Goal: Information Seeking & Learning: Learn about a topic

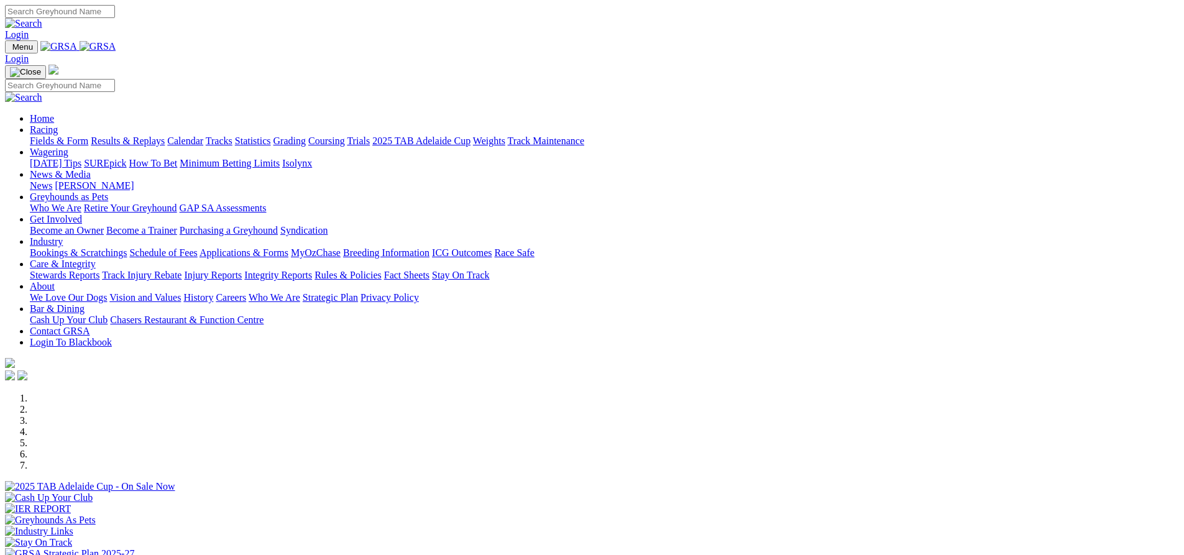
click at [96, 259] on link "Care & Integrity" at bounding box center [63, 264] width 66 height 11
click at [99, 270] on link "Stewards Reports" at bounding box center [65, 275] width 70 height 11
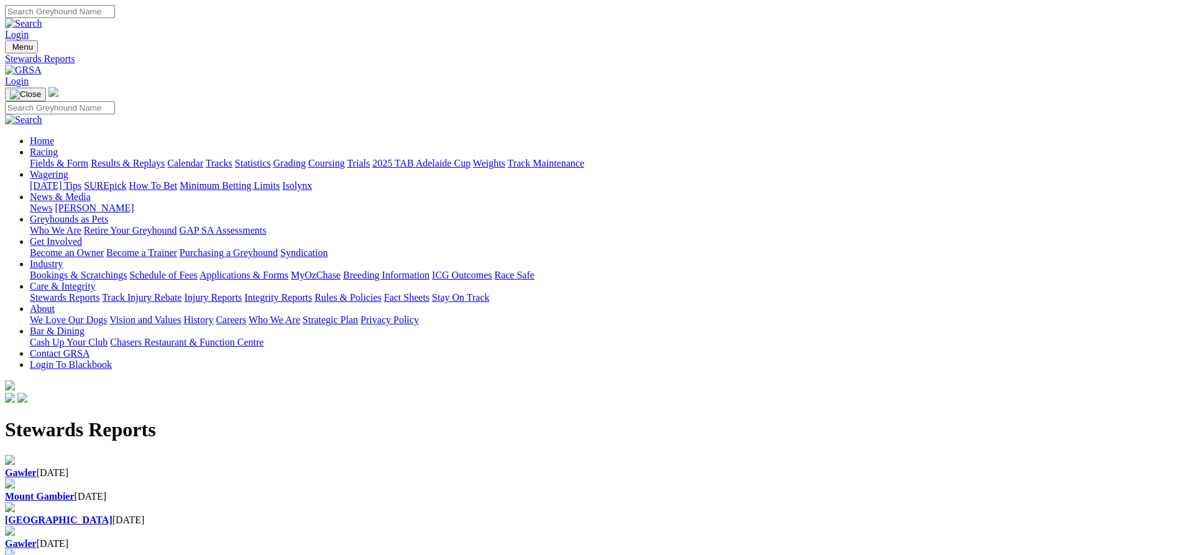
click at [312, 292] on link "Integrity Reports" at bounding box center [278, 297] width 68 height 11
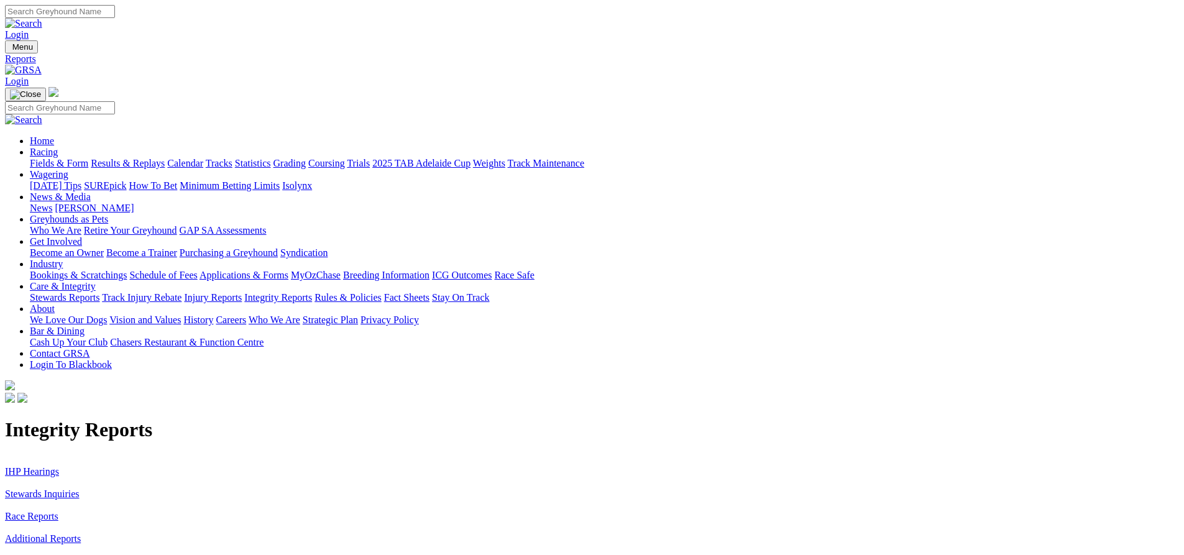
click at [59, 466] on link "IHP Hearings" at bounding box center [32, 471] width 54 height 11
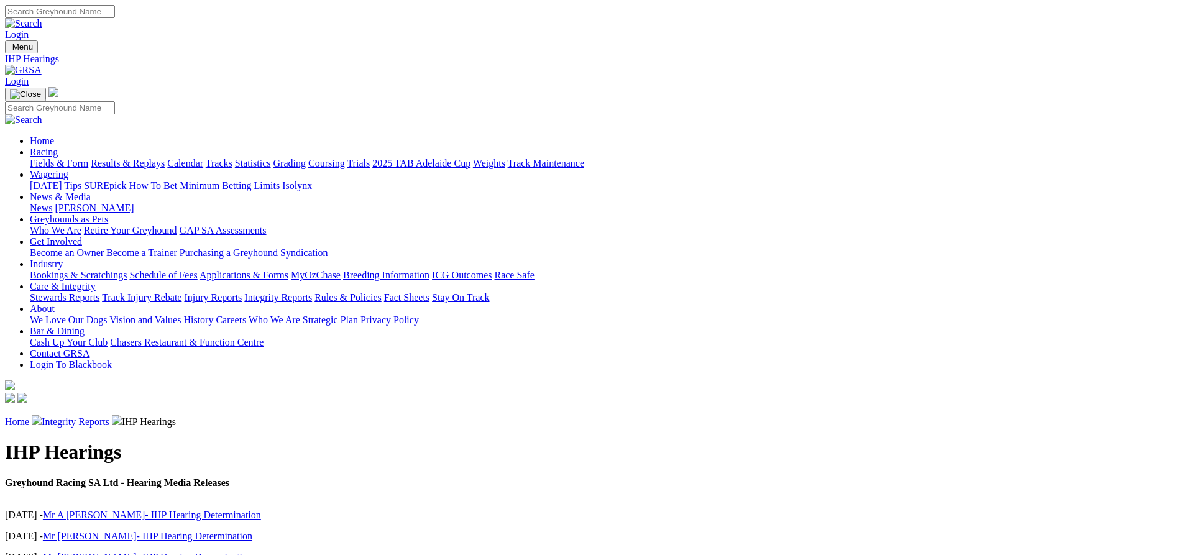
click at [99, 292] on link "Stewards Reports" at bounding box center [65, 297] width 70 height 11
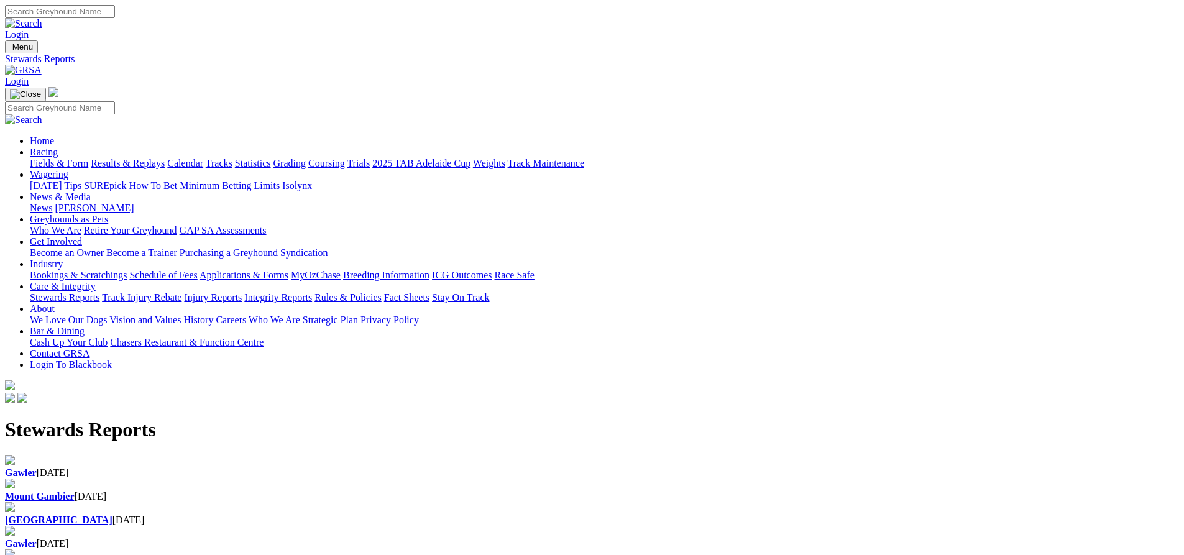
click at [312, 292] on link "Integrity Reports" at bounding box center [278, 297] width 68 height 11
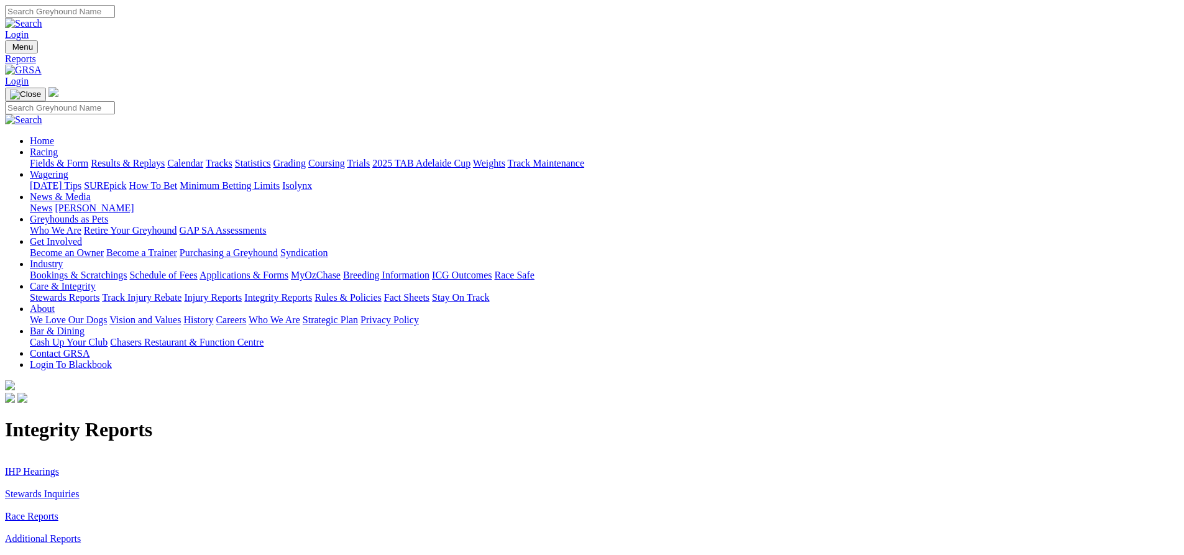
click at [80, 489] on link "Stewards Inquiries" at bounding box center [42, 494] width 75 height 11
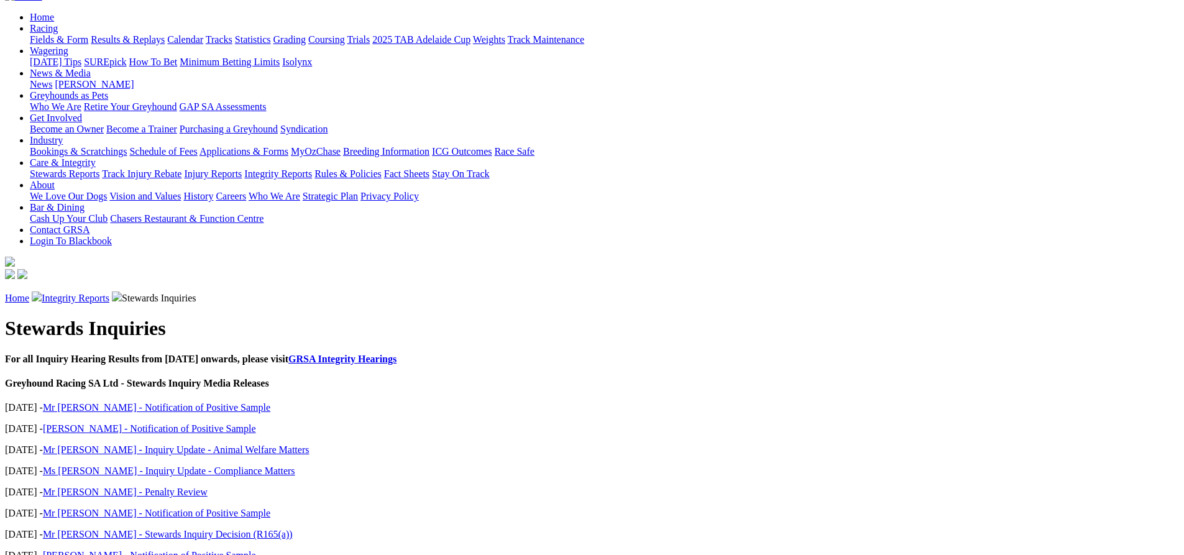
scroll to position [124, 0]
click at [293, 528] on link "Mr [PERSON_NAME] - Stewards Inquiry Decision (R165(a))" at bounding box center [168, 533] width 250 height 11
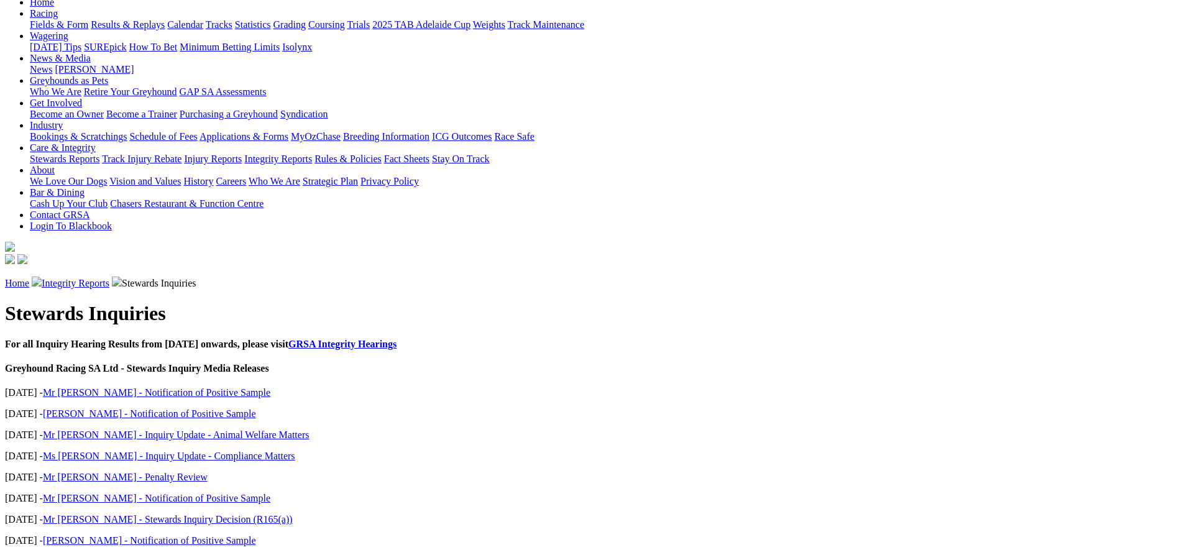
scroll to position [124, 0]
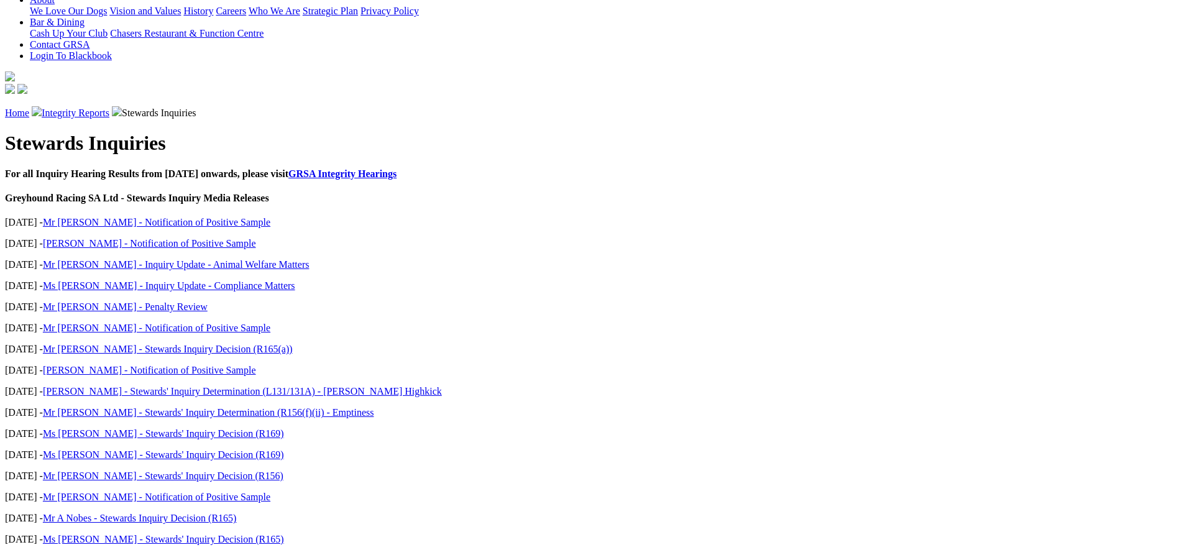
scroll to position [311, 0]
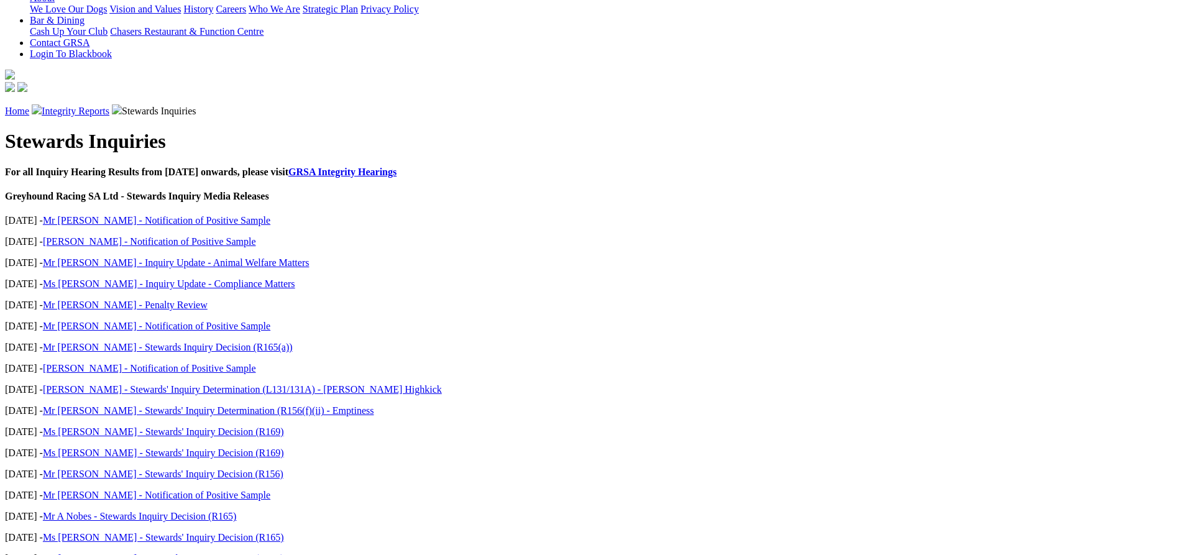
click at [374, 405] on link "Mr [PERSON_NAME] - Stewards' Inquiry Determination (R156(f)(ii) - Emptiness" at bounding box center [208, 410] width 331 height 11
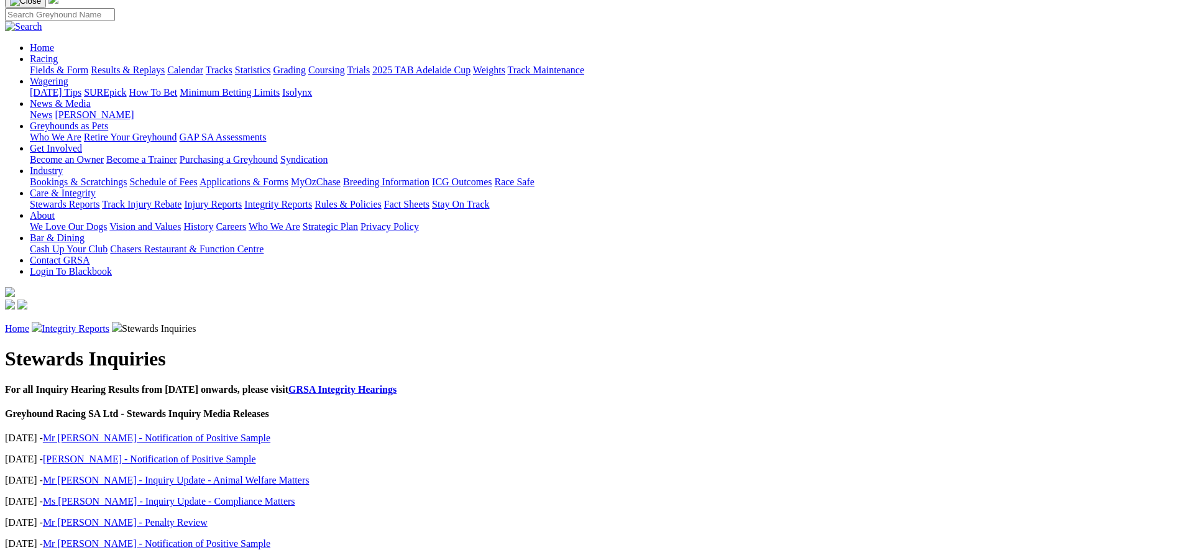
scroll to position [186, 0]
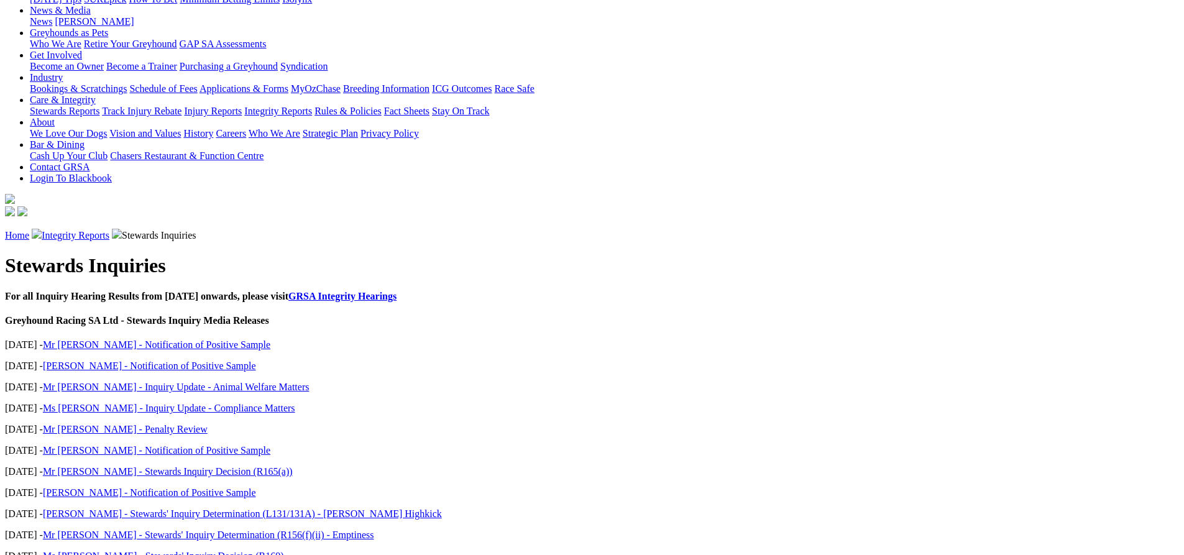
drag, startPoint x: 489, startPoint y: 323, endPoint x: 459, endPoint y: 333, distance: 31.3
drag, startPoint x: 459, startPoint y: 333, endPoint x: 387, endPoint y: 331, distance: 72.8
click at [284, 551] on link "Ms [PERSON_NAME] - Stewards' Inquiry Decision (R169)" at bounding box center [163, 556] width 241 height 11
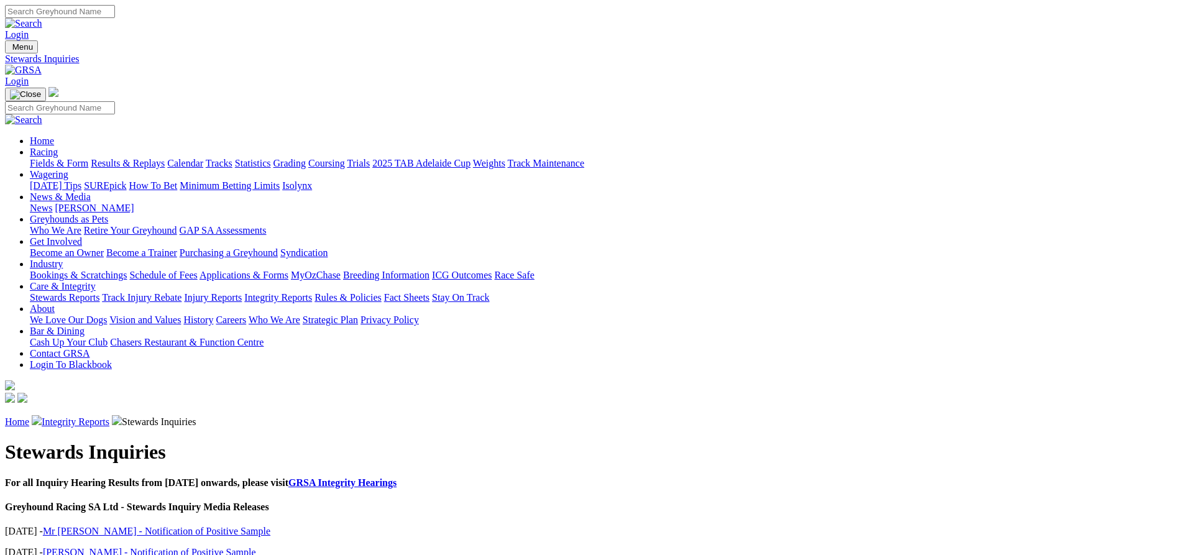
click at [99, 292] on link "Stewards Reports" at bounding box center [65, 297] width 70 height 11
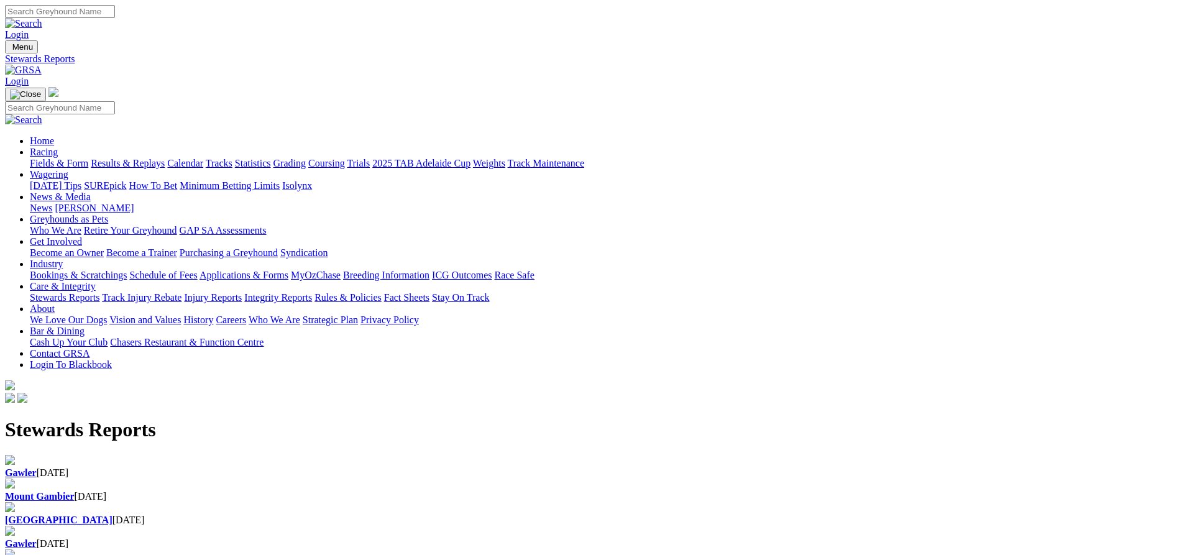
click at [312, 292] on link "Integrity Reports" at bounding box center [278, 297] width 68 height 11
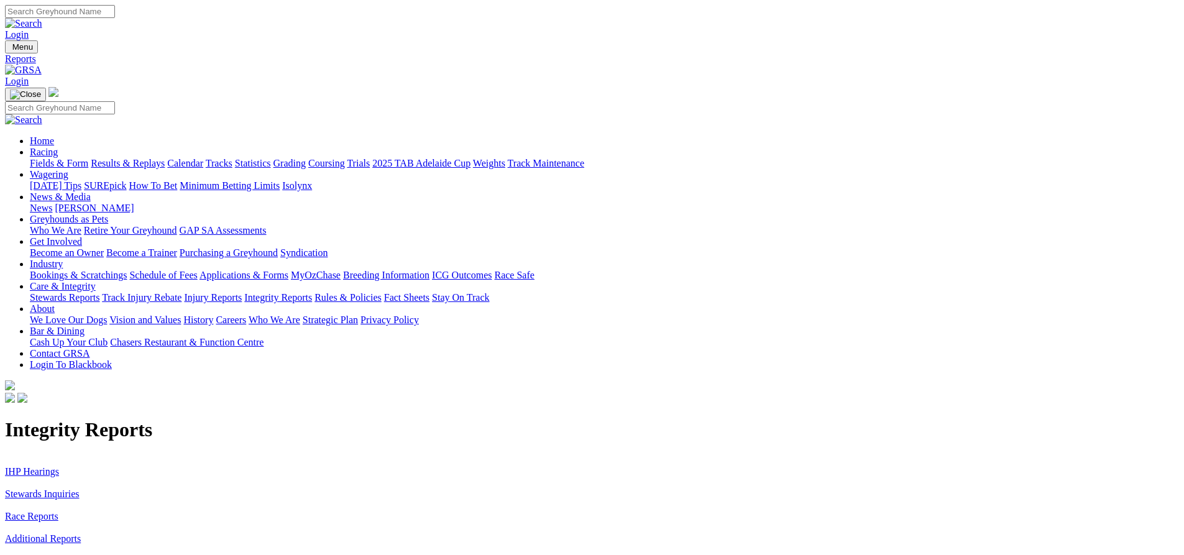
click at [59, 466] on link "IHP Hearings" at bounding box center [32, 471] width 54 height 11
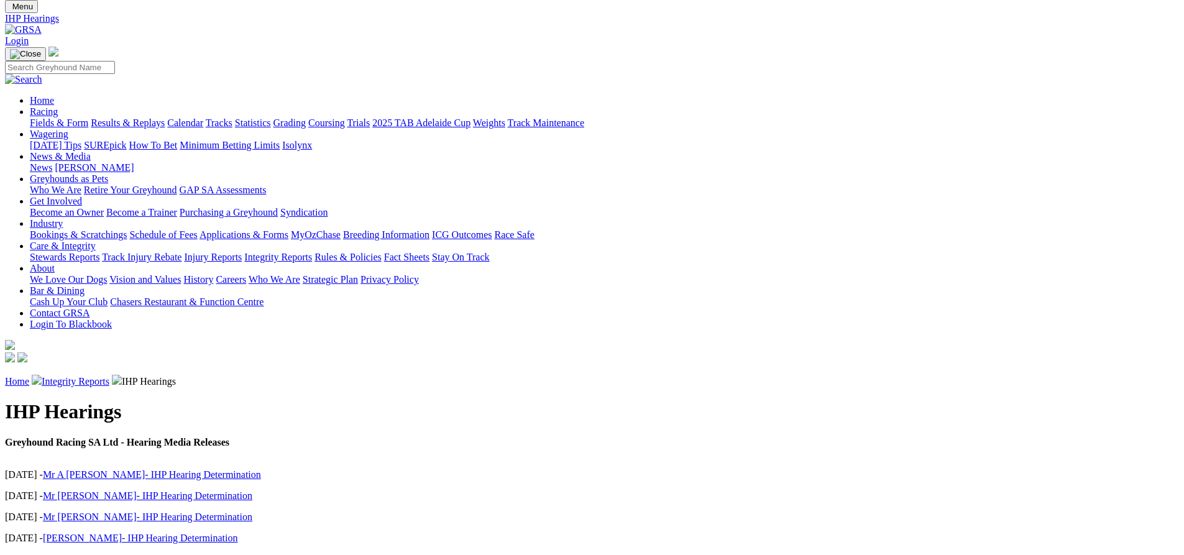
scroll to position [62, 0]
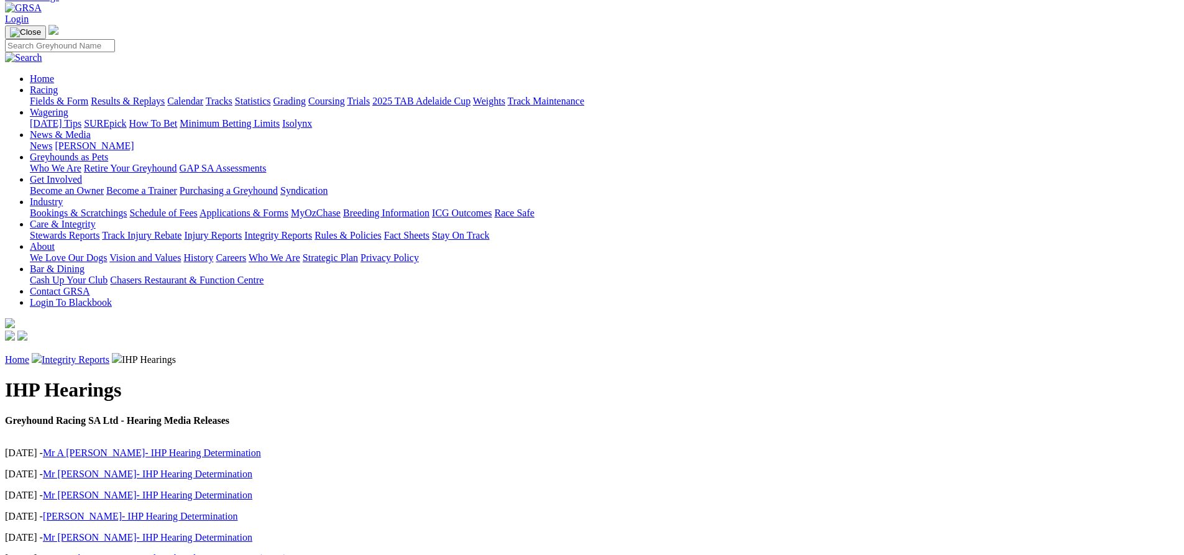
click at [261, 448] on link "Mr A Holmes- IHP Hearing Determination" at bounding box center [152, 453] width 218 height 11
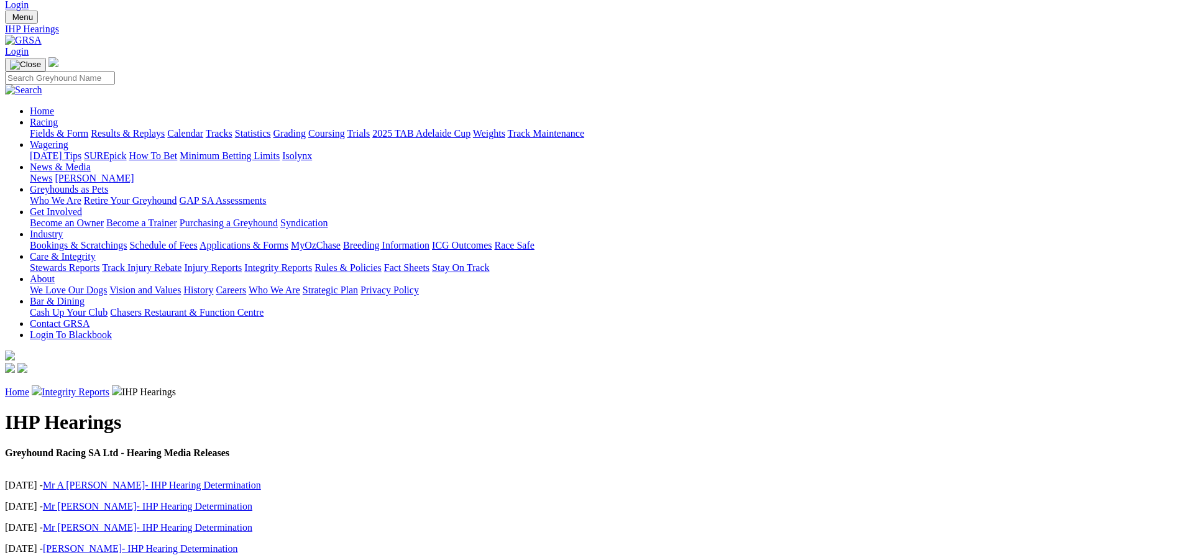
click at [109, 387] on link "Integrity Reports" at bounding box center [76, 392] width 68 height 11
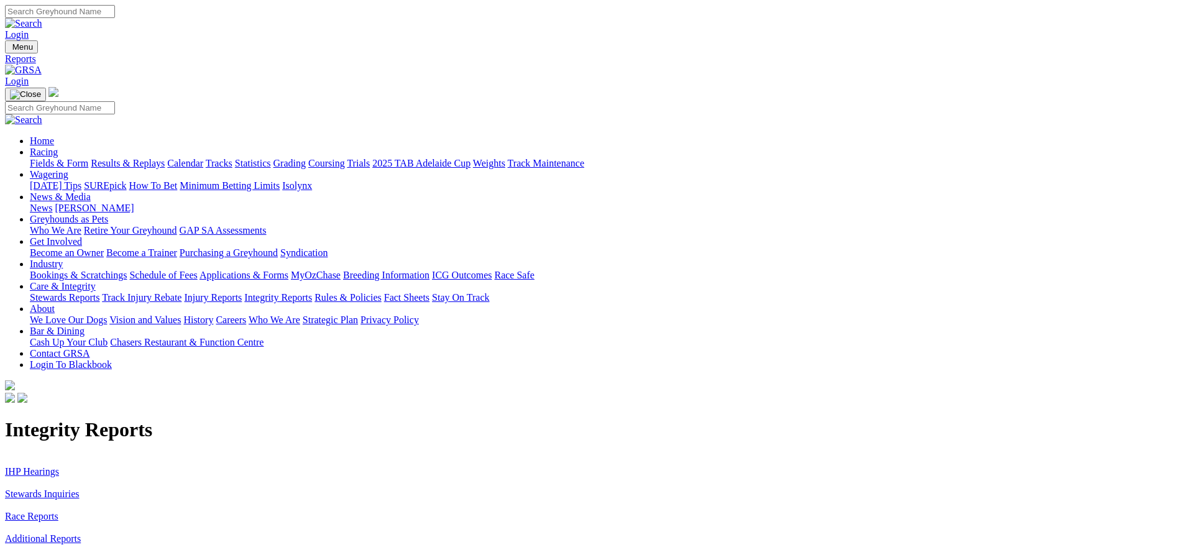
click at [58, 511] on link "Race Reports" at bounding box center [31, 516] width 53 height 11
click at [81, 533] on link "Additional Reports" at bounding box center [43, 538] width 76 height 11
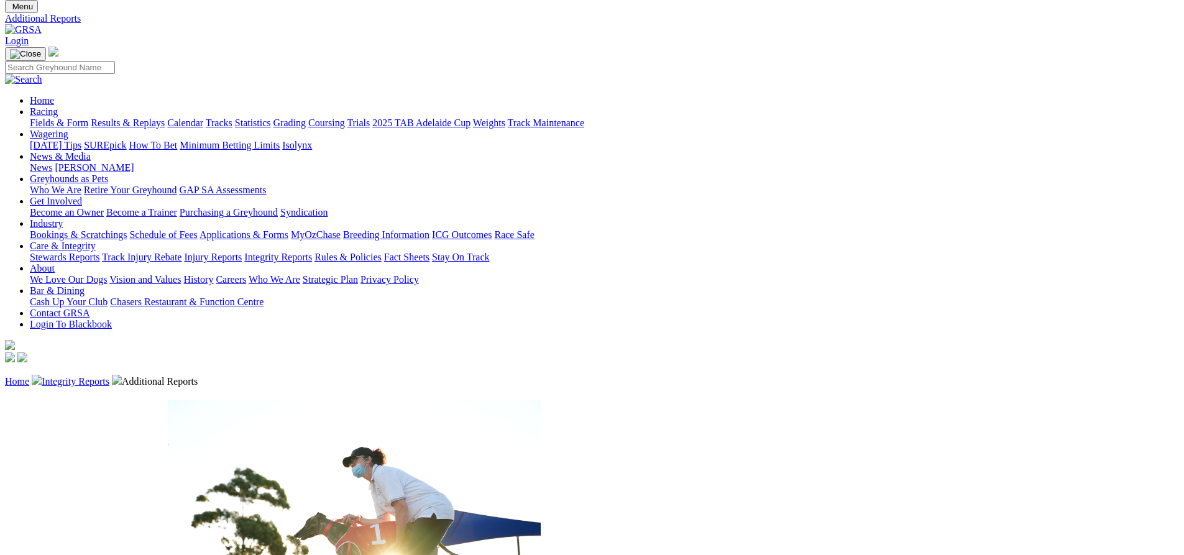
scroll to position [62, 0]
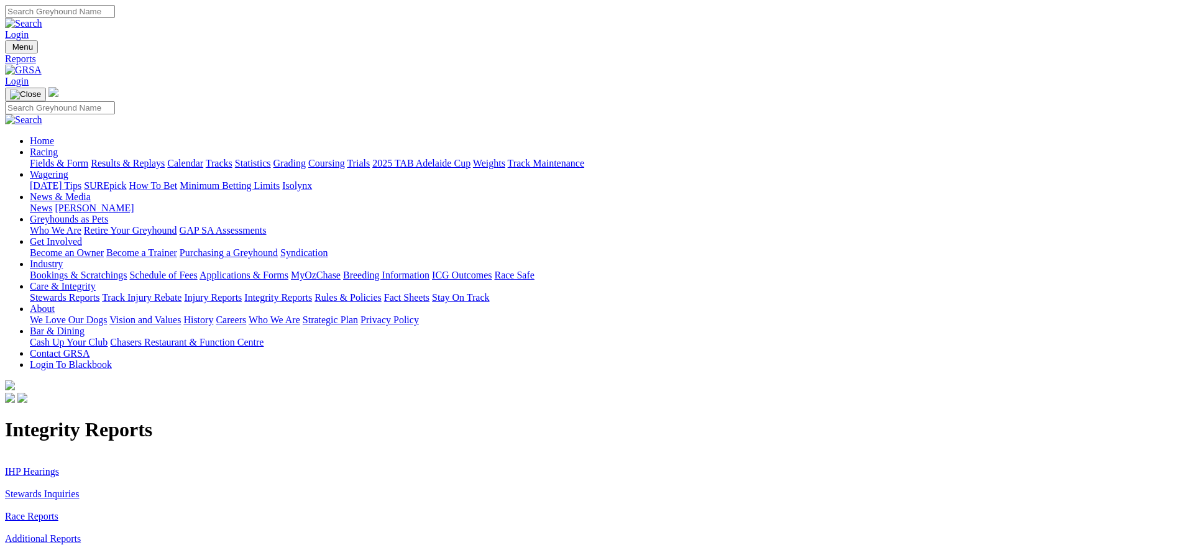
click at [80, 489] on link "Stewards Inquiries" at bounding box center [42, 494] width 75 height 11
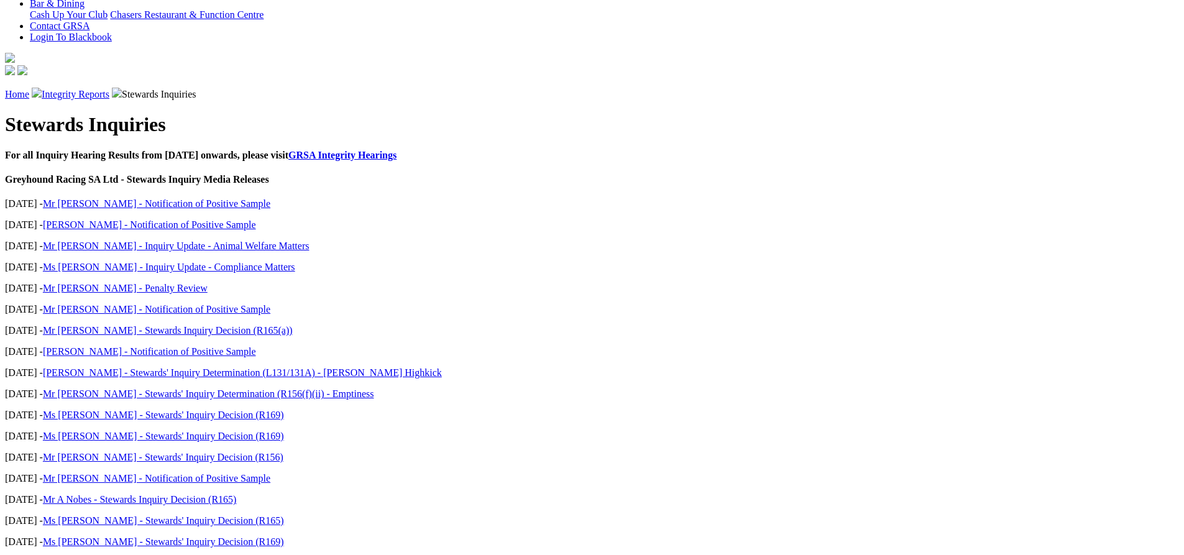
scroll to position [373, 0]
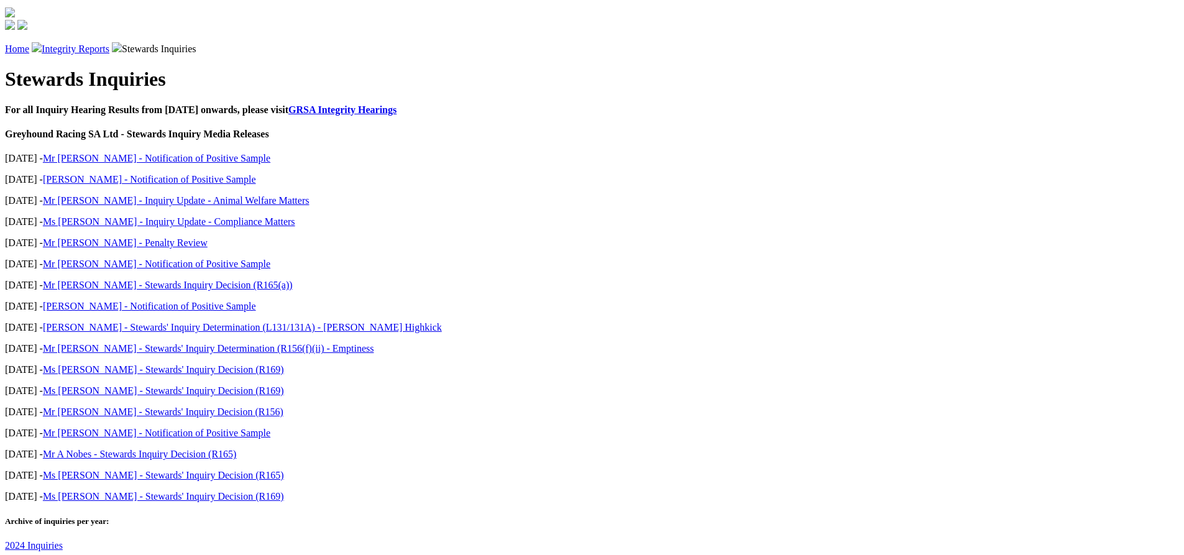
click at [63, 540] on link "2024 Inquiries" at bounding box center [34, 545] width 58 height 11
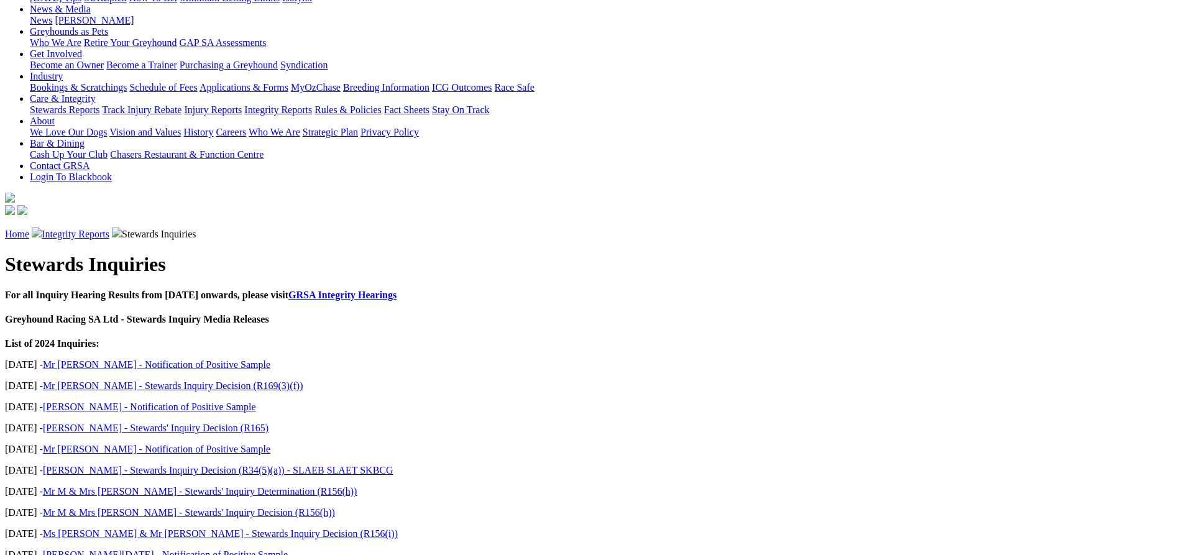
scroll to position [186, 0]
click at [303, 382] on link "Mr [PERSON_NAME] - Stewards Inquiry Decision (R169(3)(f))" at bounding box center [173, 387] width 260 height 11
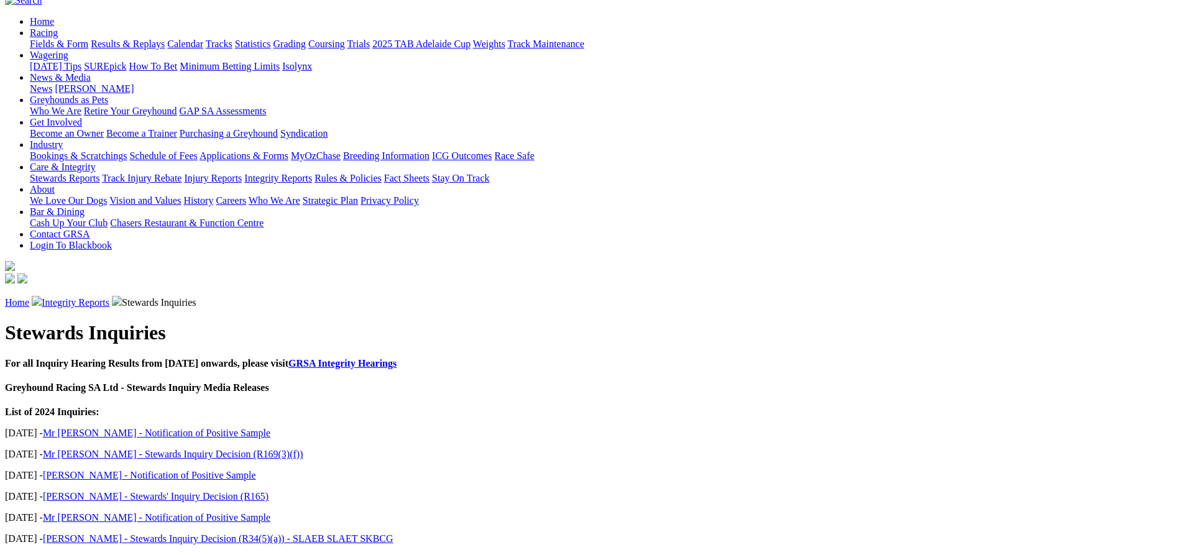
scroll to position [124, 0]
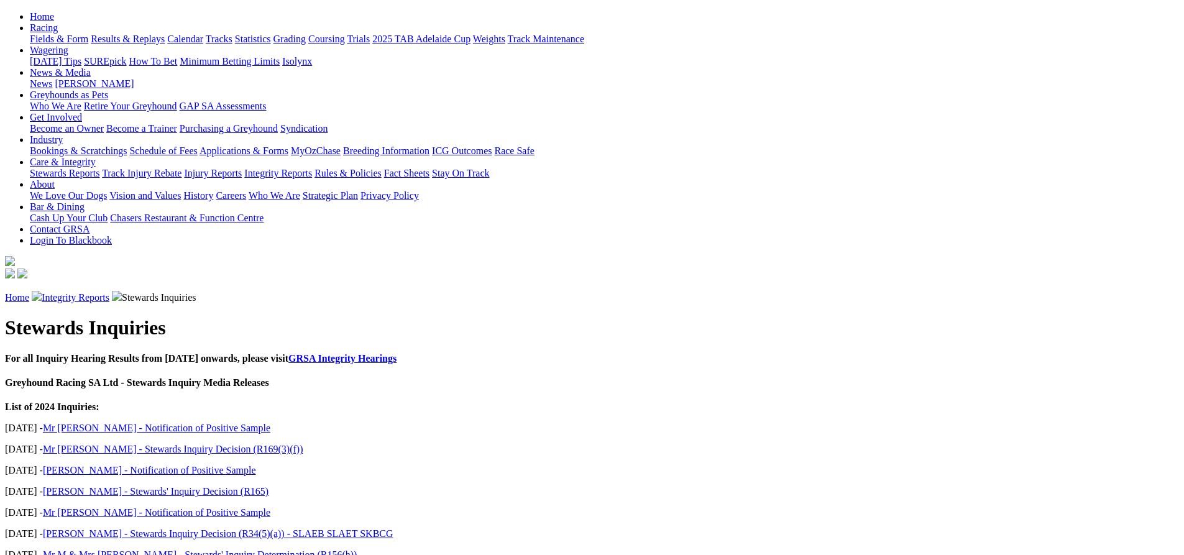
click at [394, 528] on link "[PERSON_NAME] - Stewards Inquiry Decision (R34(5)(a)) - SLAEB SLAET SKBCG" at bounding box center [218, 533] width 351 height 11
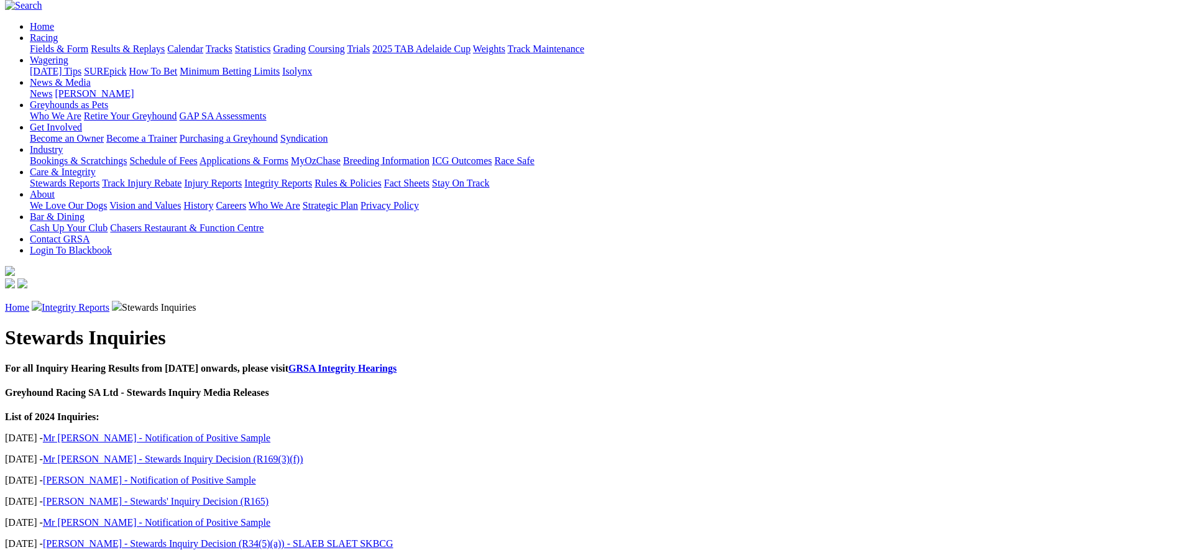
scroll to position [124, 0]
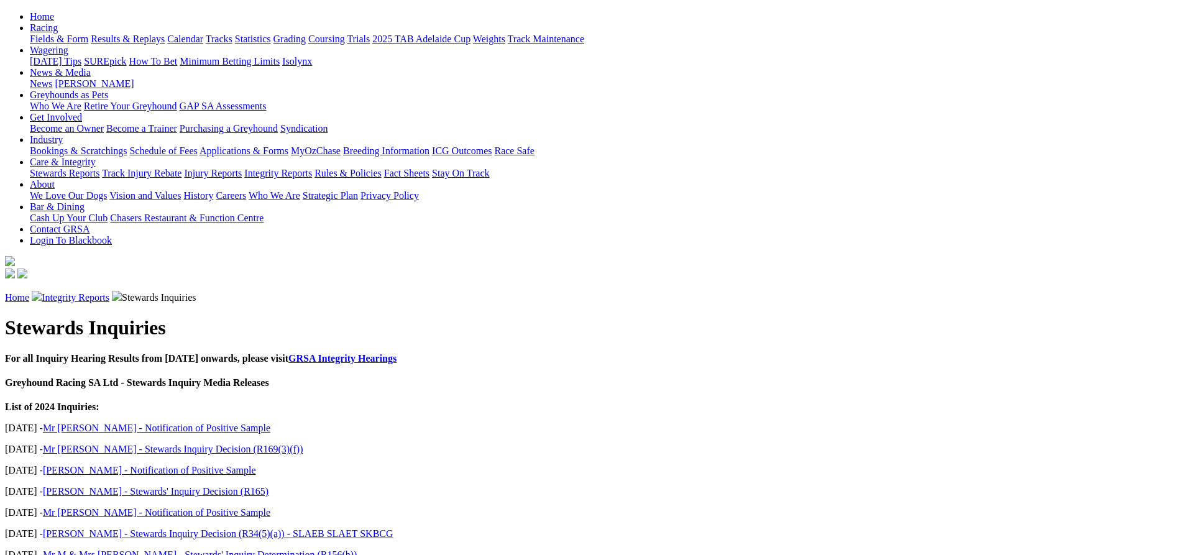
click at [357, 550] on link "Mr M & Mrs [PERSON_NAME] - Stewards' Inquiry Determination (R156(h))" at bounding box center [200, 555] width 315 height 11
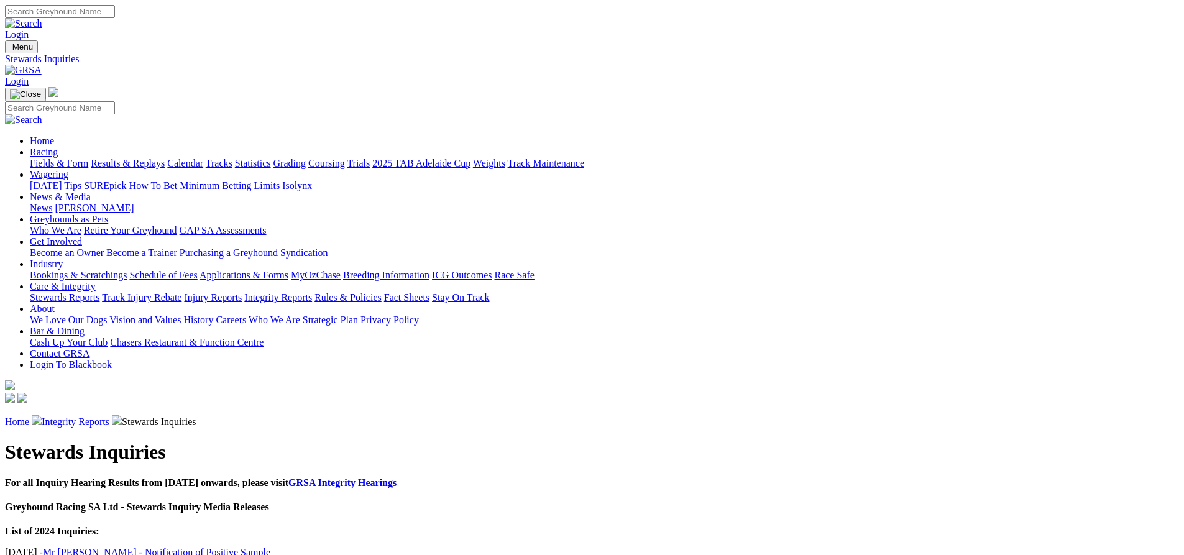
click at [397, 477] on link "GRSA Integrity Hearings" at bounding box center [342, 482] width 108 height 11
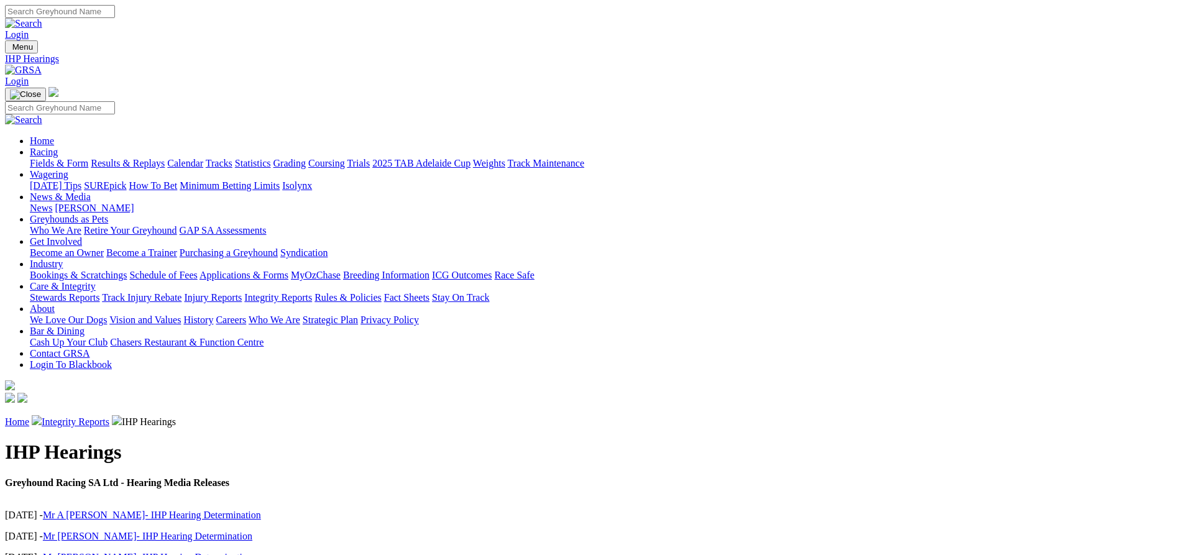
click at [109, 417] on link "Integrity Reports" at bounding box center [76, 422] width 68 height 11
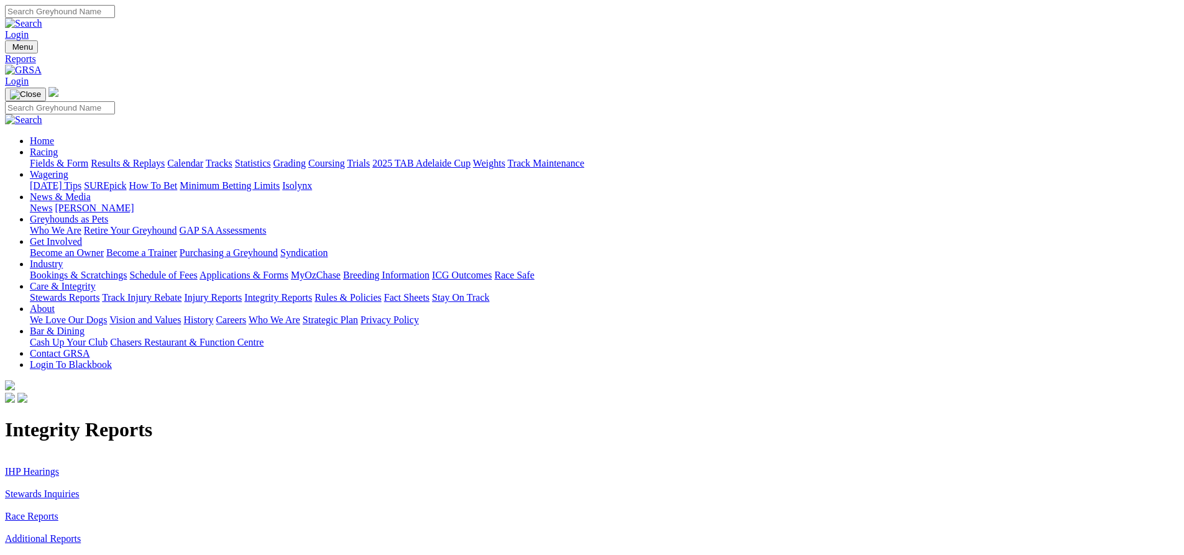
click at [80, 489] on link "Stewards Inquiries" at bounding box center [42, 494] width 75 height 11
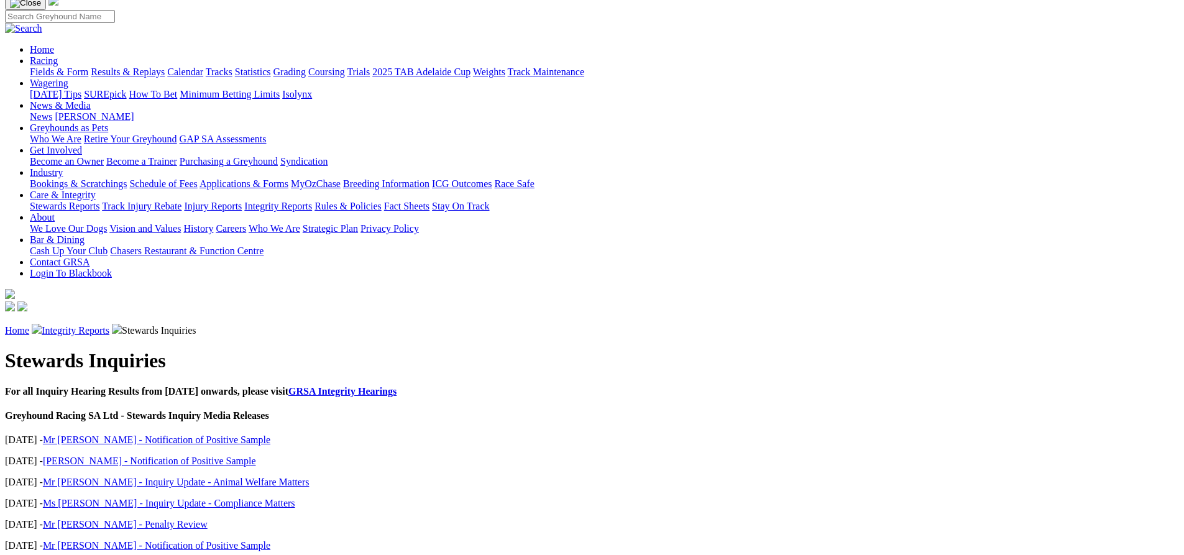
scroll to position [311, 0]
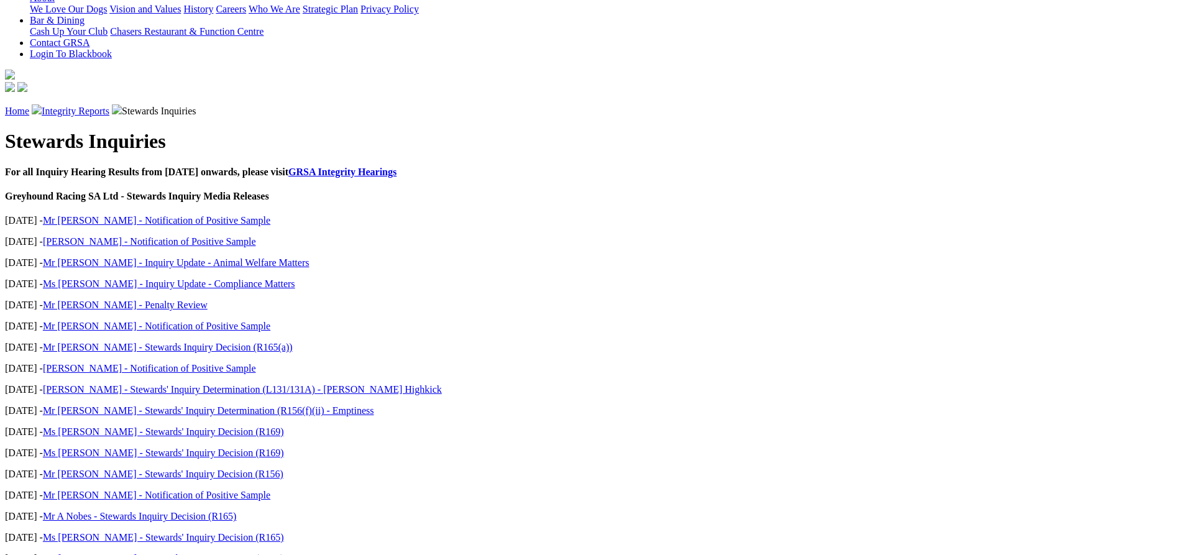
click at [316, 318] on div "Stewards Inquiries For all Inquiry Hearing Results from October 2019 onwards, p…" at bounding box center [592, 498] width 1174 height 737
click at [284, 553] on link "Ms [PERSON_NAME] - Stewards' Inquiry Decision (R169)" at bounding box center [163, 558] width 241 height 11
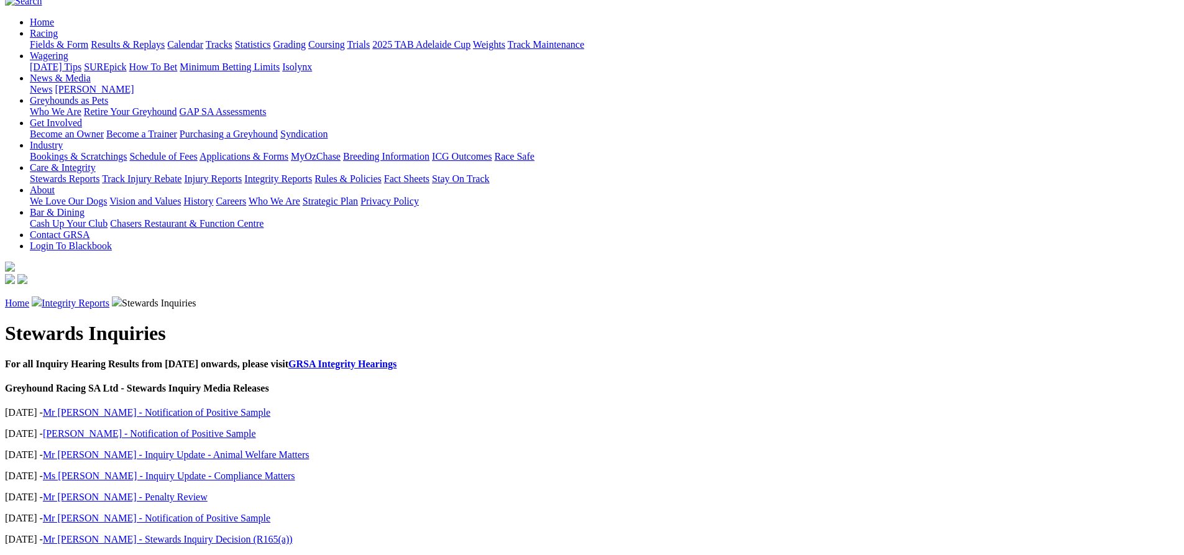
scroll to position [124, 0]
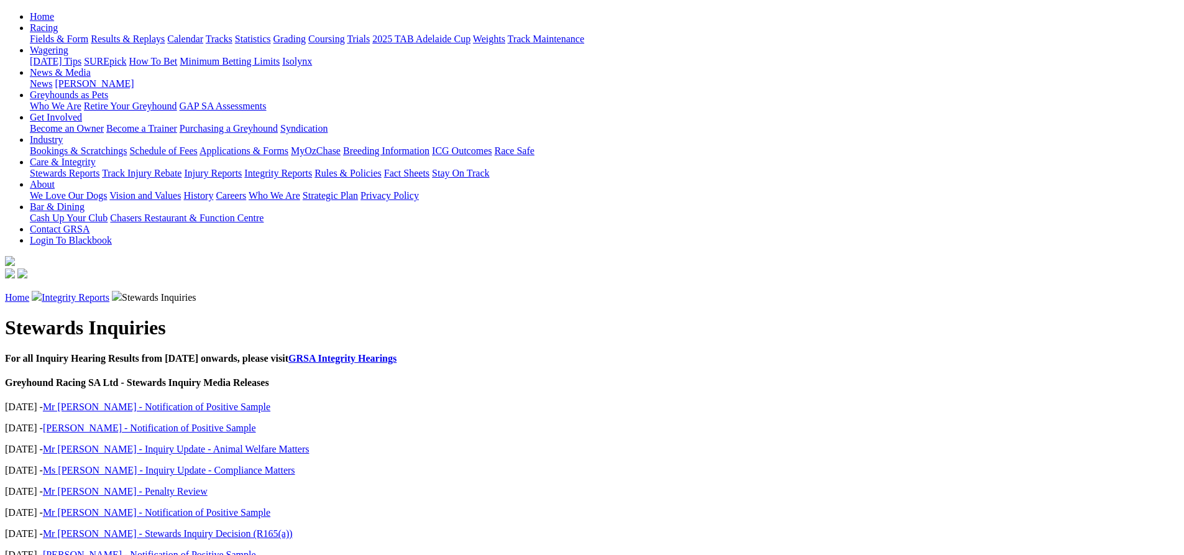
click at [310, 444] on link "Mr [PERSON_NAME] - Inquiry Update - Animal Welfare Matters" at bounding box center [176, 449] width 267 height 11
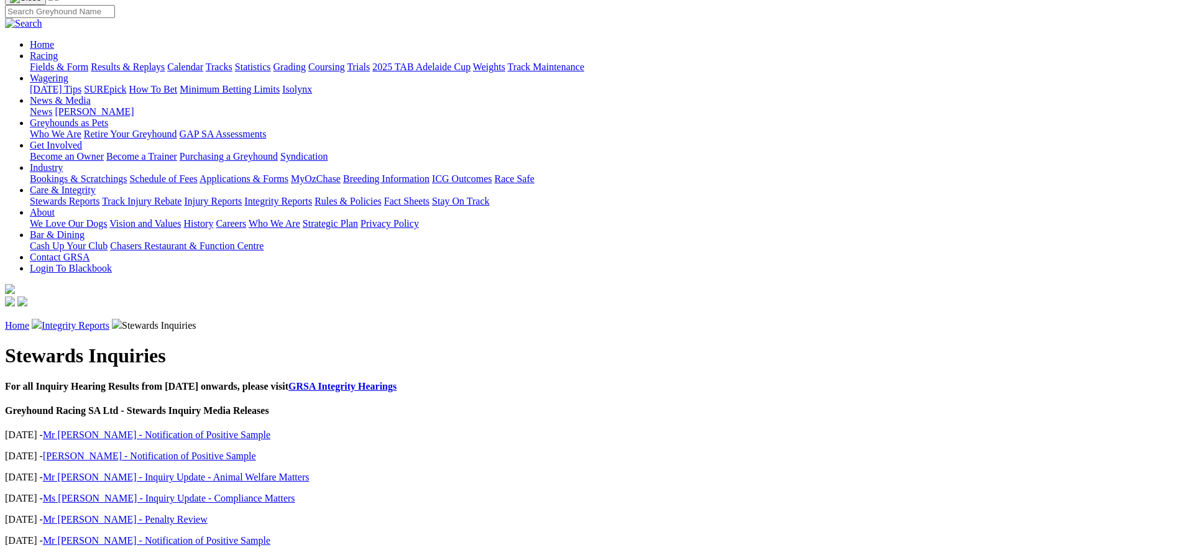
scroll to position [249, 0]
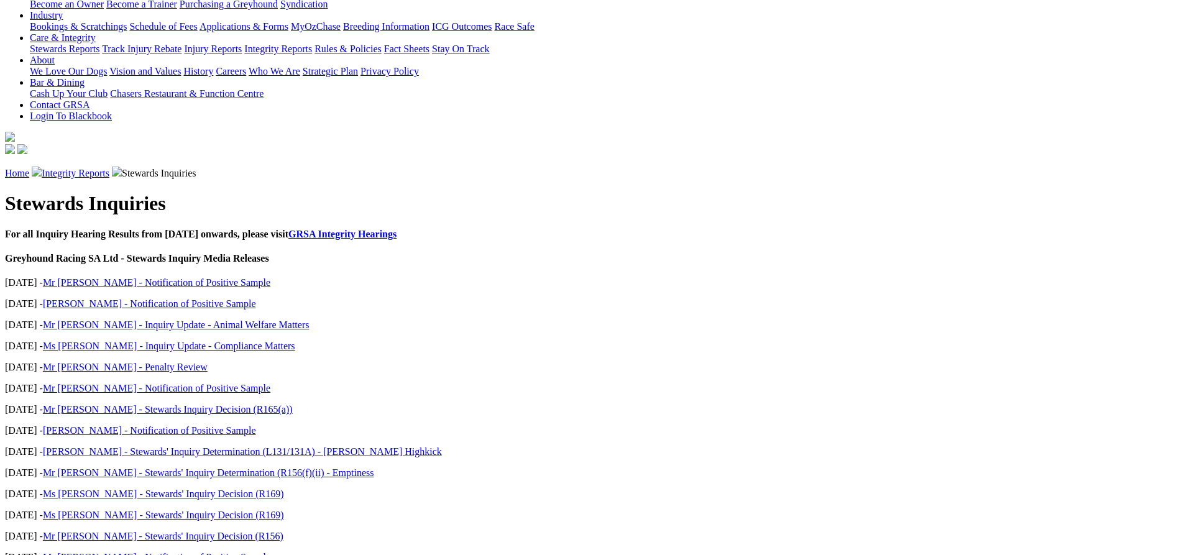
click at [283, 531] on link "Mr [PERSON_NAME] - Stewards' Inquiry Decision (R156)" at bounding box center [163, 536] width 241 height 11
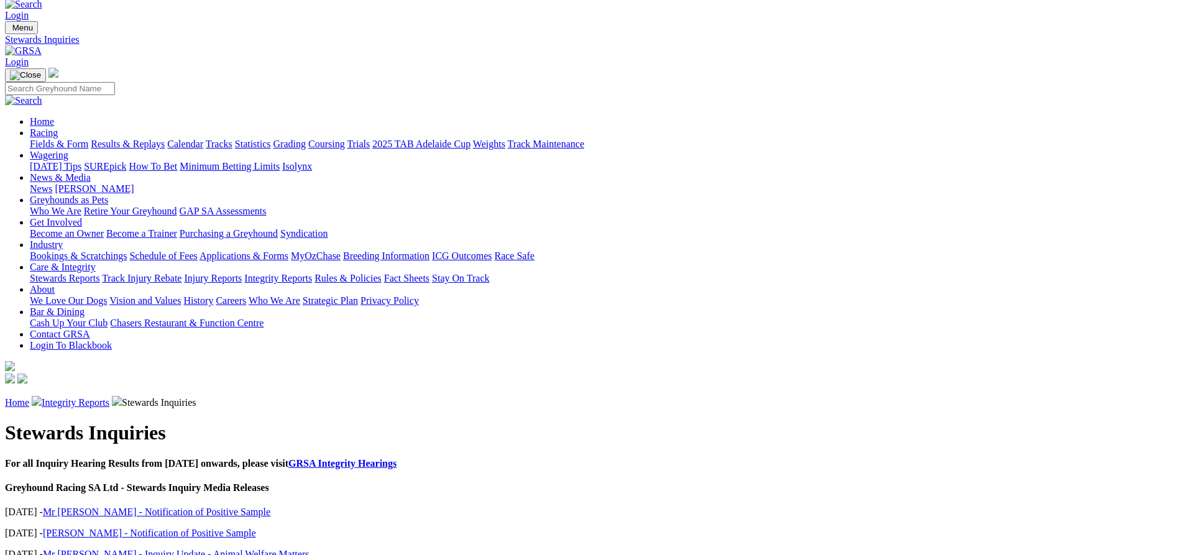
scroll to position [14, 0]
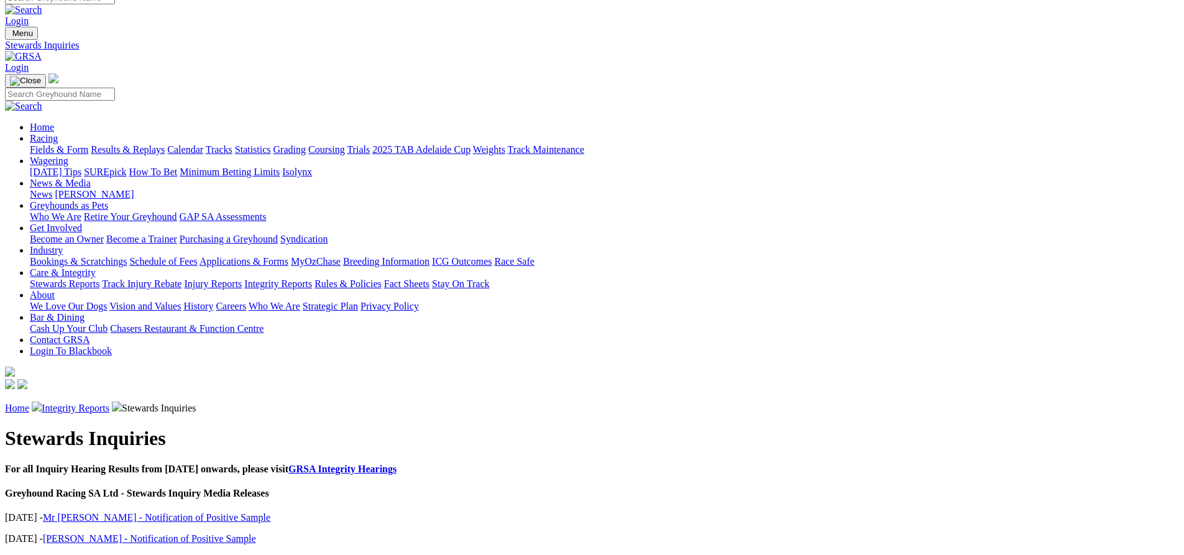
click at [270, 512] on link "Mr [PERSON_NAME] - Notification of Positive Sample" at bounding box center [157, 517] width 228 height 11
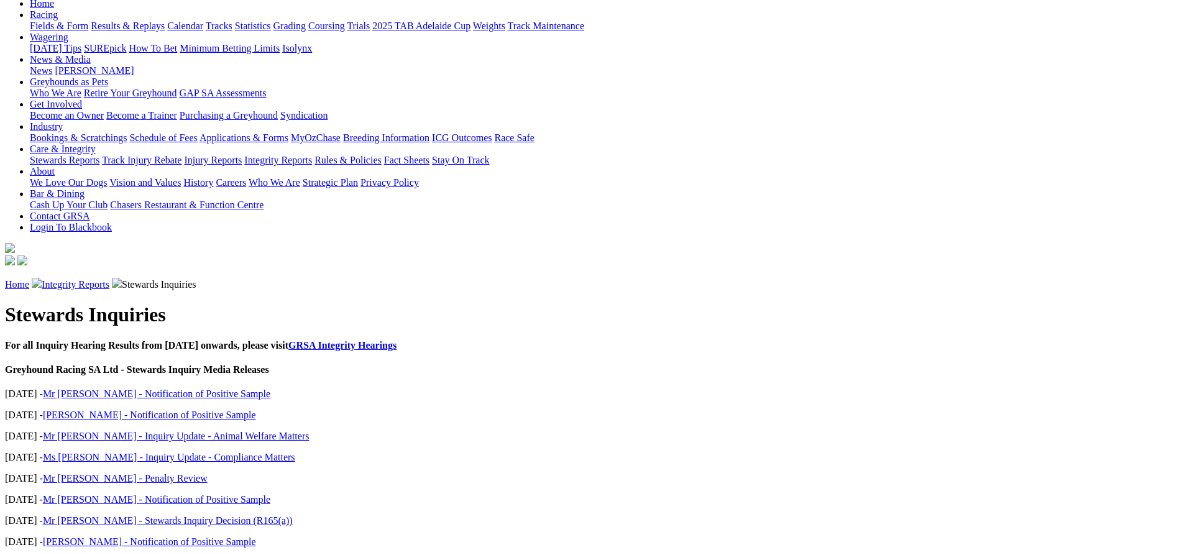
scroll to position [138, 0]
click at [208, 472] on link "Mr [PERSON_NAME] - Penalty Review" at bounding box center [125, 477] width 165 height 11
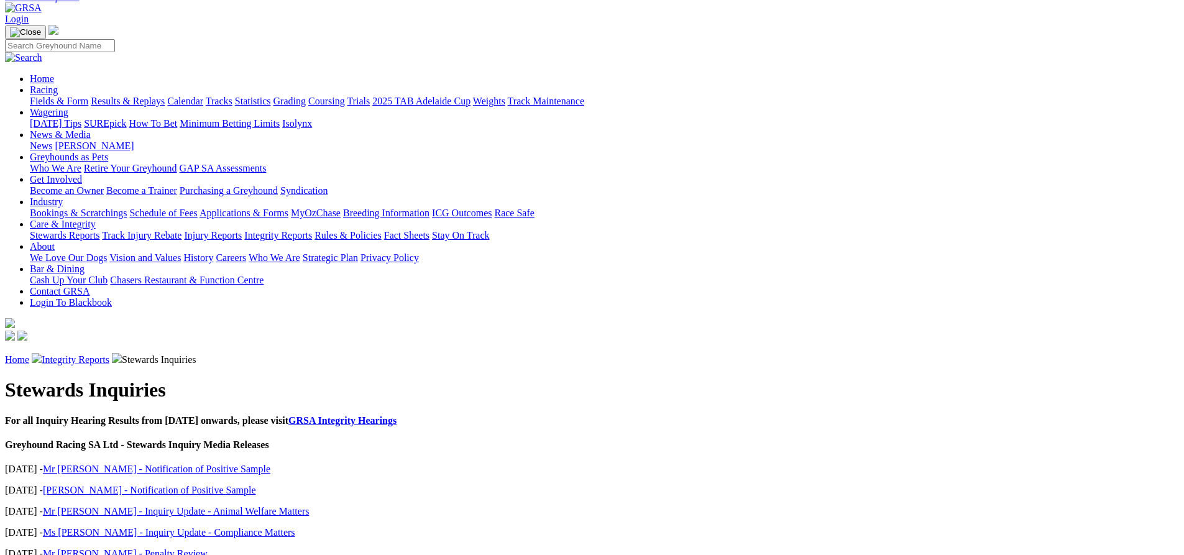
scroll to position [124, 0]
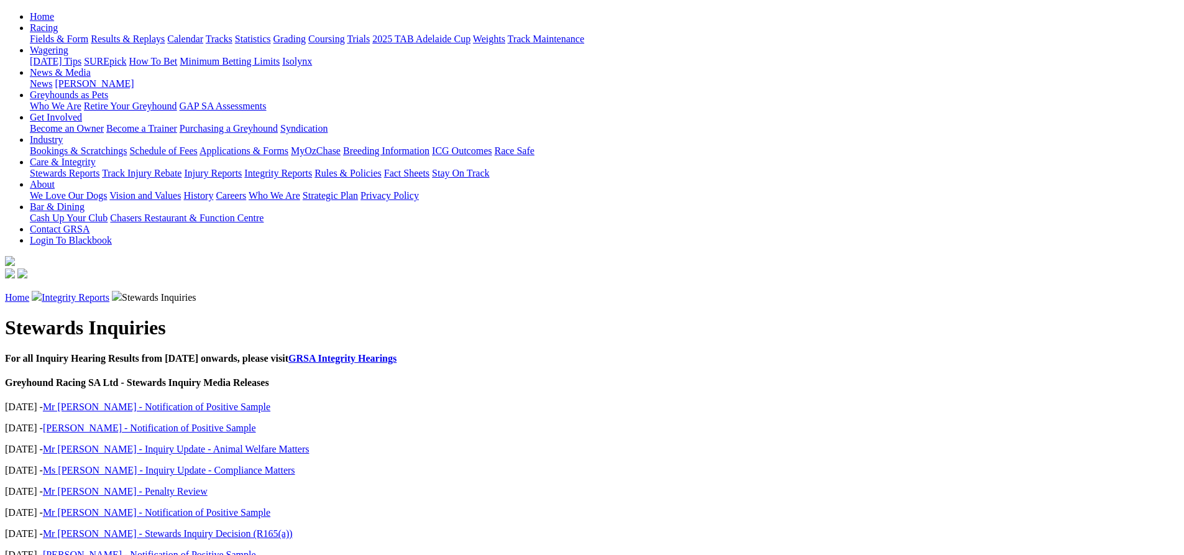
click at [270, 507] on link "Mr [PERSON_NAME] - Notification of Positive Sample" at bounding box center [157, 512] width 228 height 11
